Goal: Task Accomplishment & Management: Complete application form

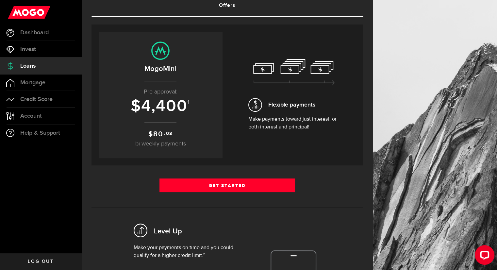
scroll to position [48, 0]
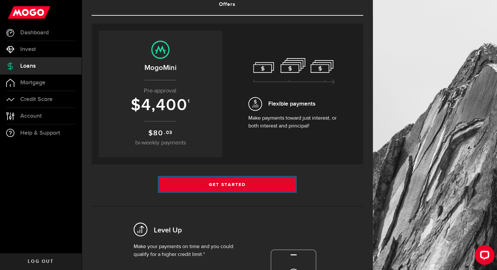
click at [212, 186] on link "Get Started" at bounding box center [227, 184] width 136 height 14
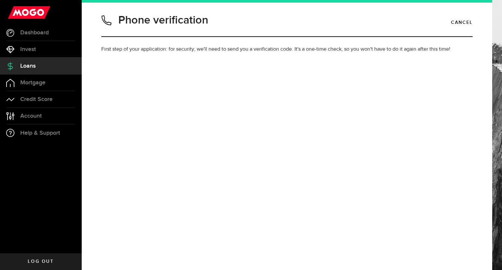
type input "4379830780"
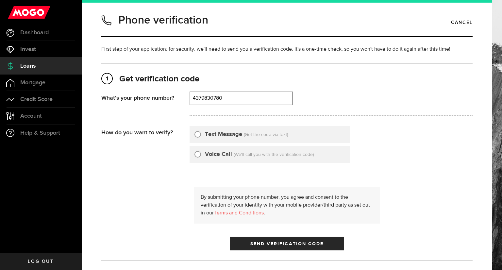
click at [216, 133] on label "Text Message" at bounding box center [223, 134] width 37 height 9
click at [201, 133] on input "Text Message" at bounding box center [197, 133] width 7 height 7
radio input "true"
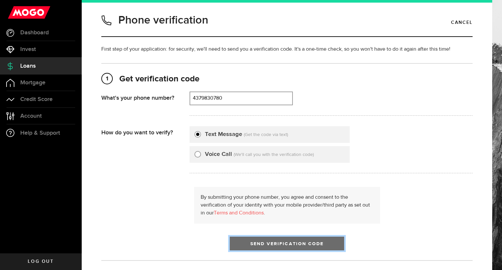
click at [270, 245] on span "Send Verification Code" at bounding box center [286, 243] width 73 height 5
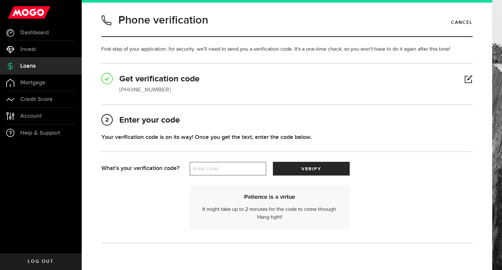
click at [226, 170] on label "Enter code" at bounding box center [227, 168] width 77 height 13
click at [226, 170] on input "Enter code" at bounding box center [227, 169] width 77 height 14
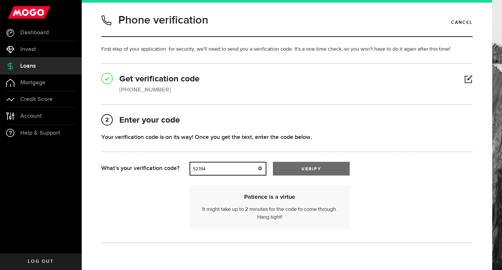
type input "52784"
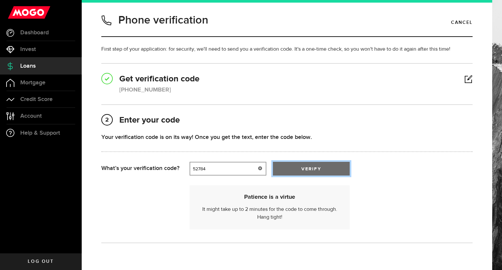
click at [314, 170] on span "submit" at bounding box center [311, 170] width 8 height 8
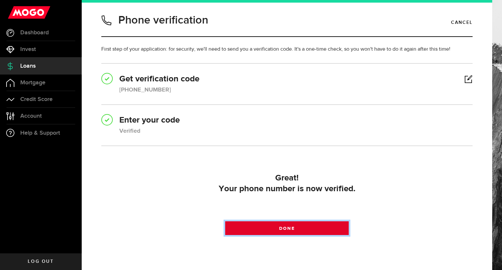
click at [280, 232] on link "Done" at bounding box center [287, 228] width 124 height 14
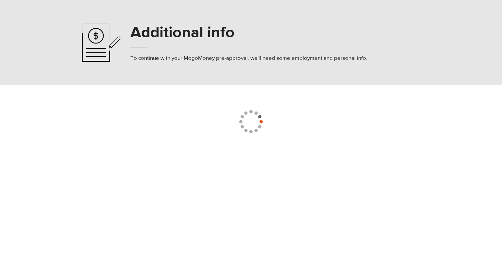
select select
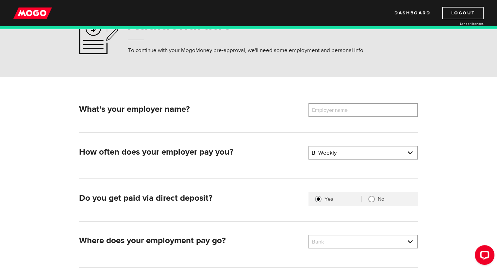
scroll to position [37, 0]
click at [327, 116] on label "Employer name" at bounding box center [334, 110] width 53 height 14
click at [327, 116] on input "Employer name" at bounding box center [362, 110] width 109 height 14
click at [327, 109] on label "Employer name" at bounding box center [334, 110] width 53 height 14
click at [327, 109] on input "Employer name" at bounding box center [362, 110] width 109 height 14
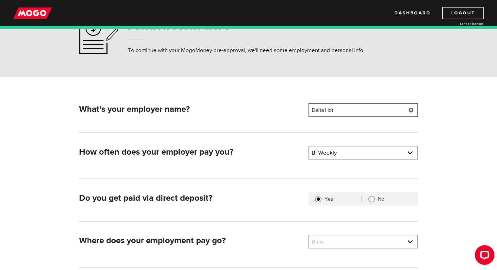
type input "Delta Hot"
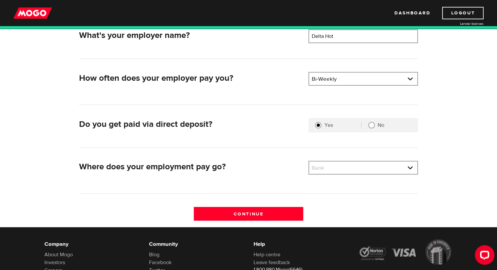
scroll to position [111, 0]
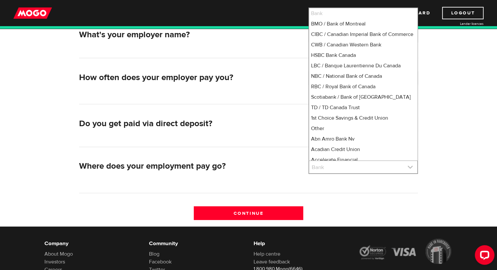
click at [315, 170] on link at bounding box center [363, 167] width 108 height 12
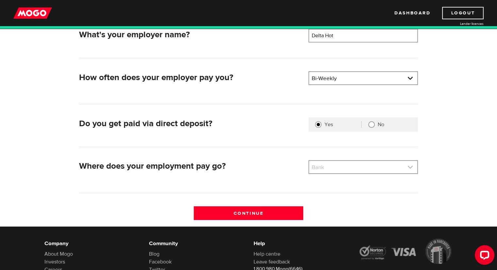
click at [315, 170] on link at bounding box center [363, 167] width 108 height 12
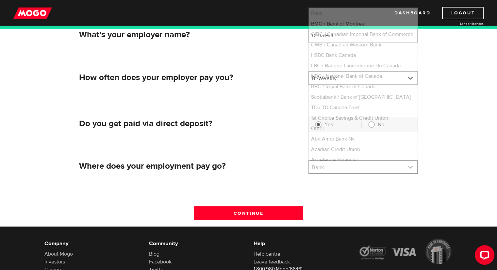
click at [315, 170] on link at bounding box center [363, 167] width 108 height 12
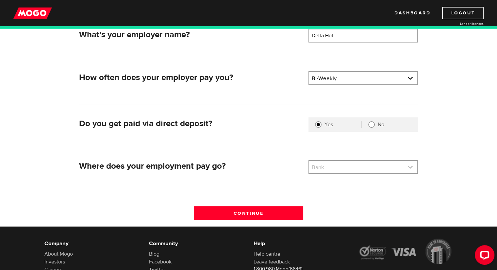
click at [315, 170] on link at bounding box center [363, 167] width 108 height 12
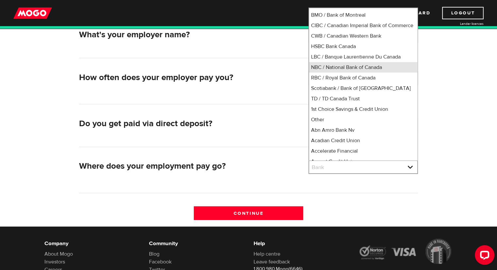
scroll to position [8, 0]
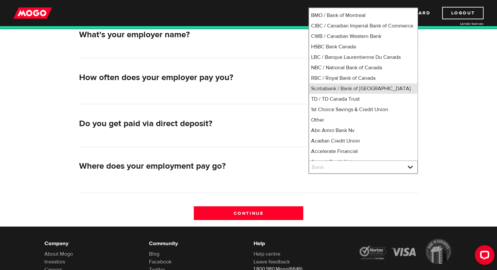
click at [332, 94] on li "Scotiabank / Bank of Nova Scotia" at bounding box center [363, 88] width 108 height 10
select select "2"
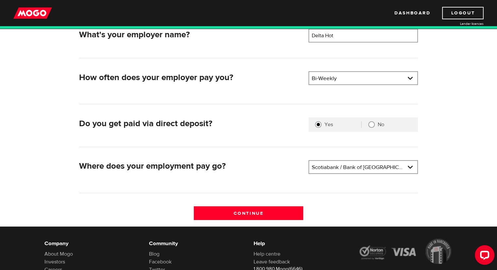
click at [243, 219] on div "Continue" at bounding box center [248, 216] width 344 height 20
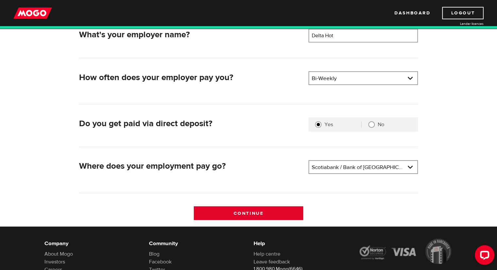
click at [239, 212] on input "Continue" at bounding box center [248, 213] width 109 height 14
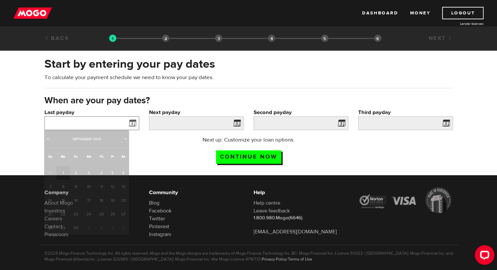
click at [91, 118] on input "Last payday" at bounding box center [91, 123] width 95 height 14
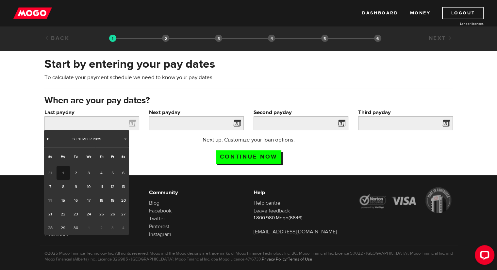
click at [48, 136] on span "Prev" at bounding box center [47, 138] width 5 height 5
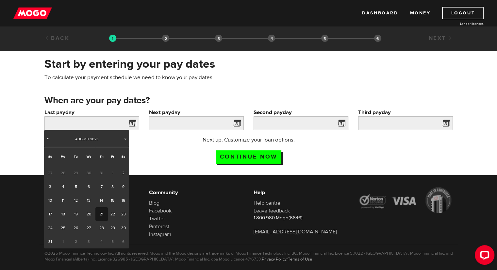
click at [99, 216] on link "21" at bounding box center [101, 214] width 12 height 14
type input "2025/08/21"
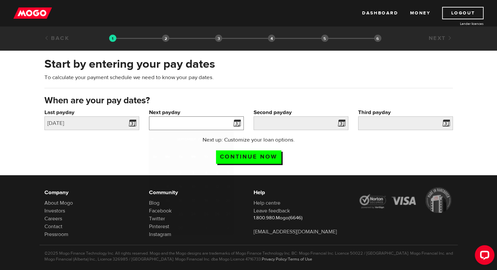
click at [170, 121] on input "Next payday" at bounding box center [196, 123] width 95 height 14
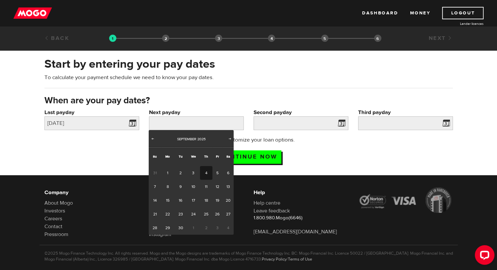
click at [205, 170] on link "4" at bounding box center [206, 173] width 12 height 14
type input "2025/09/04"
type input "2025/9/18"
type input "2025/10/2"
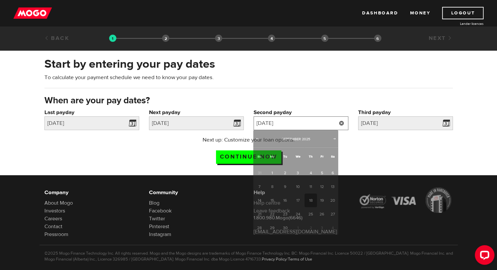
click at [299, 125] on input "2025/9/18" at bounding box center [300, 123] width 95 height 14
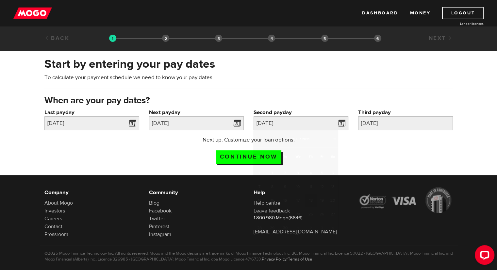
click at [375, 151] on div "Next up: Customize your loan options. Continue now" at bounding box center [249, 152] width 418 height 33
click at [235, 160] on input "Continue now" at bounding box center [248, 156] width 65 height 13
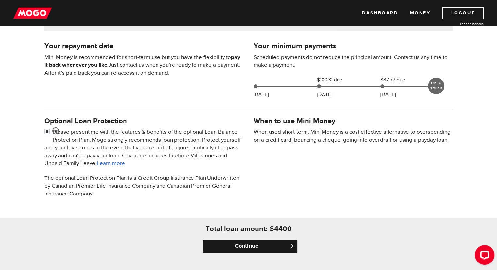
scroll to position [242, 0]
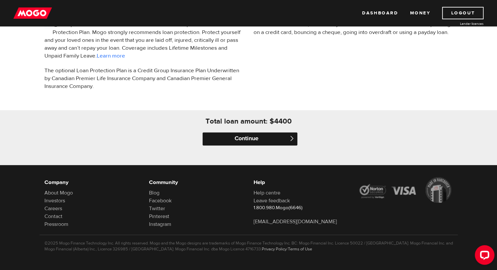
click at [257, 143] on input "Continue" at bounding box center [249, 138] width 95 height 13
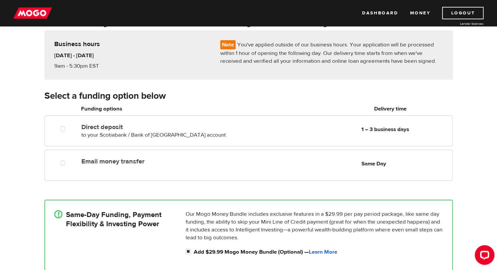
scroll to position [50, 0]
click at [155, 114] on div "Funding options" at bounding box center [156, 109] width 156 height 11
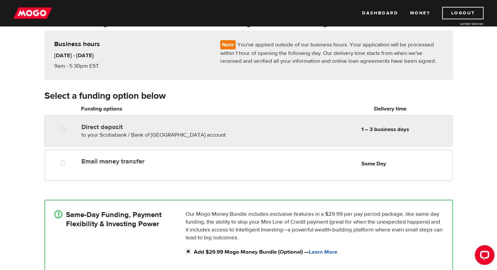
radio input "true"
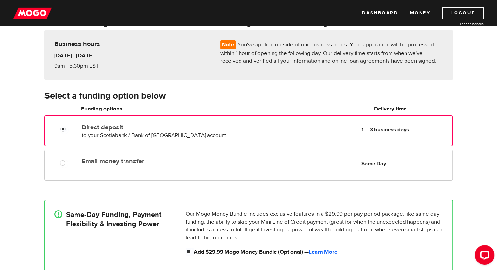
click at [135, 125] on label "Direct deposit" at bounding box center [157, 127] width 150 height 8
click at [69, 126] on input "Direct deposit" at bounding box center [64, 130] width 8 height 8
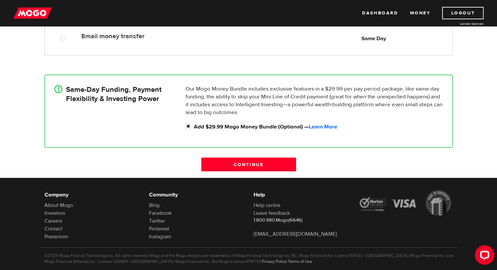
scroll to position [179, 0]
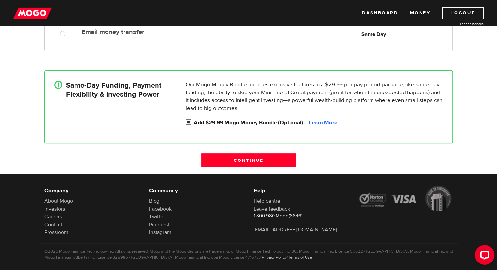
click at [188, 119] on input "Add $29.99 Mogo Money Bundle (Optional) — Learn More" at bounding box center [190, 123] width 8 height 8
checkbox input "false"
radio input "false"
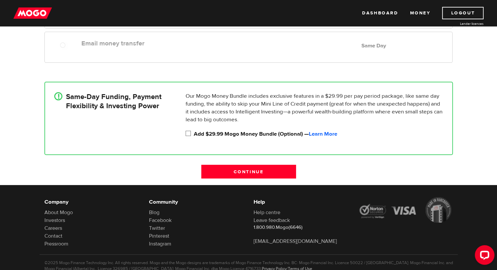
scroll to position [168, 0]
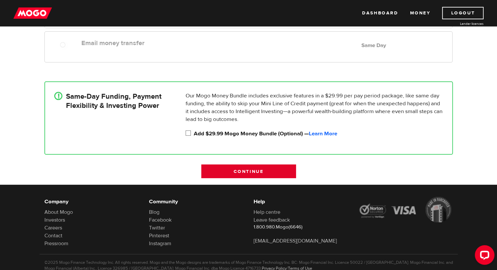
click at [237, 175] on input "Continue" at bounding box center [248, 171] width 95 height 14
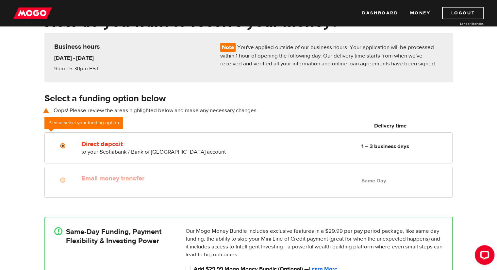
scroll to position [24, 0]
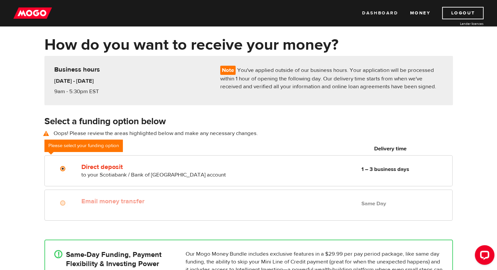
click at [377, 8] on link "Dashboard" at bounding box center [380, 13] width 36 height 12
